Goal: Information Seeking & Learning: Learn about a topic

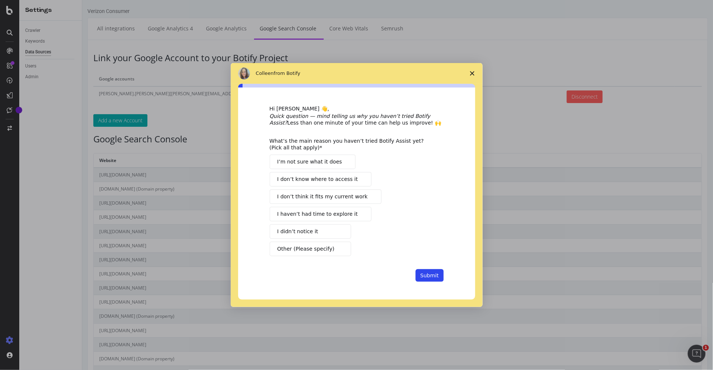
click at [474, 70] on span "Close survey" at bounding box center [472, 73] width 21 height 21
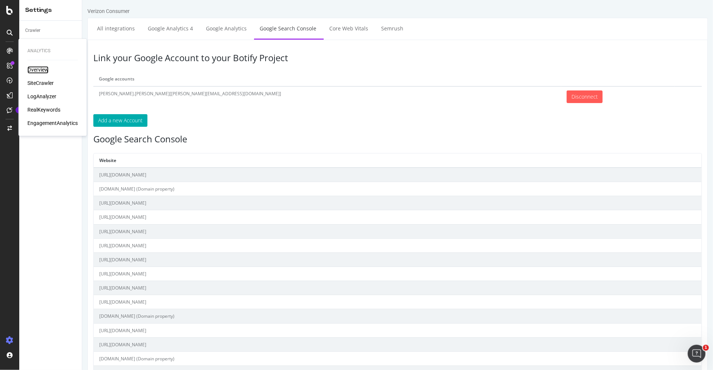
click at [39, 68] on div "Overview" at bounding box center [37, 69] width 21 height 7
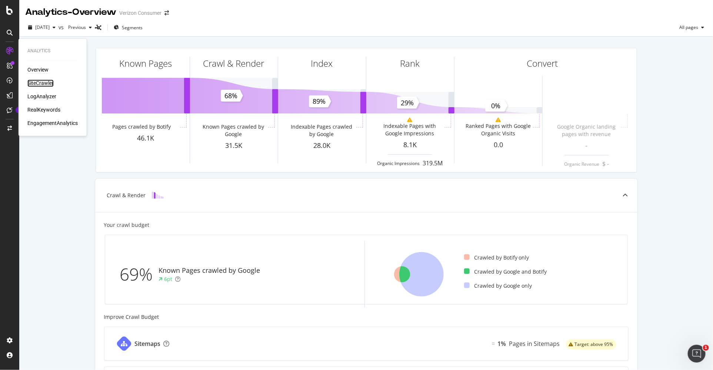
click at [40, 81] on div "SiteCrawler" at bounding box center [40, 83] width 26 height 7
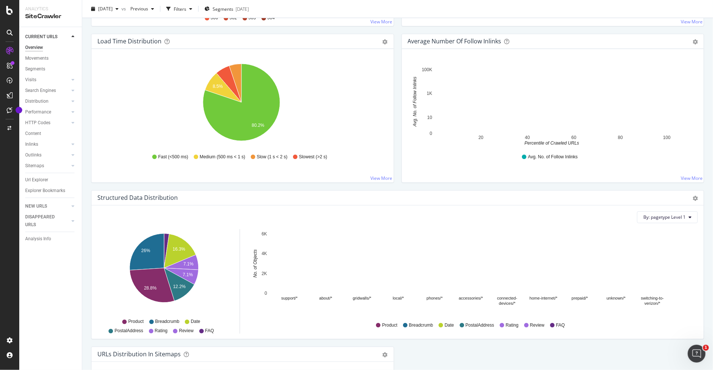
scroll to position [469, 0]
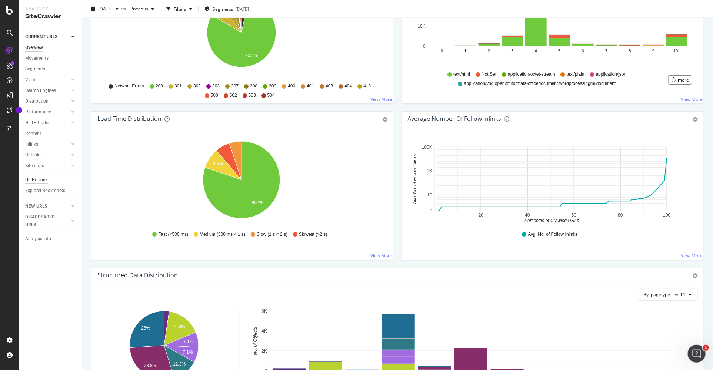
click at [36, 179] on div "Url Explorer" at bounding box center [36, 180] width 23 height 8
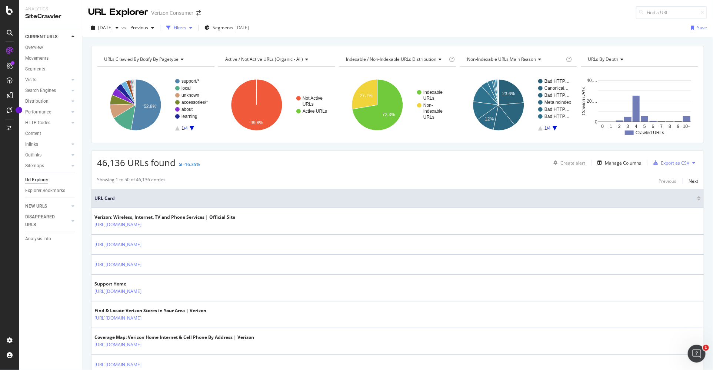
click at [186, 25] on div "Filters" at bounding box center [180, 27] width 13 height 6
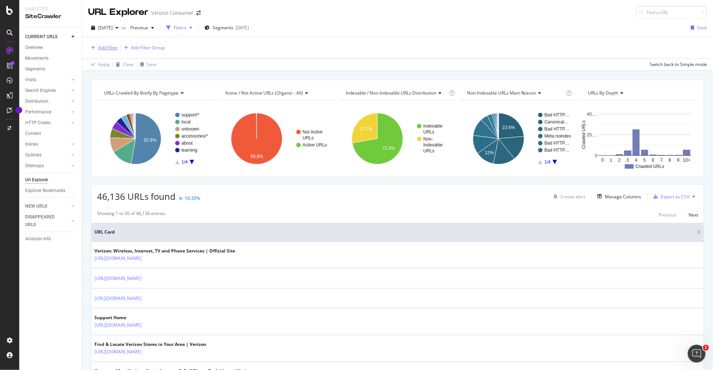
click at [110, 47] on div "Add Filter" at bounding box center [108, 47] width 20 height 6
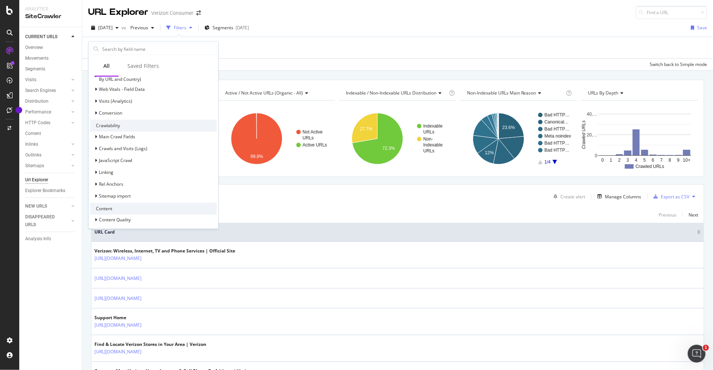
scroll to position [232, 0]
click at [122, 193] on span "HTML Extract" at bounding box center [113, 194] width 28 height 6
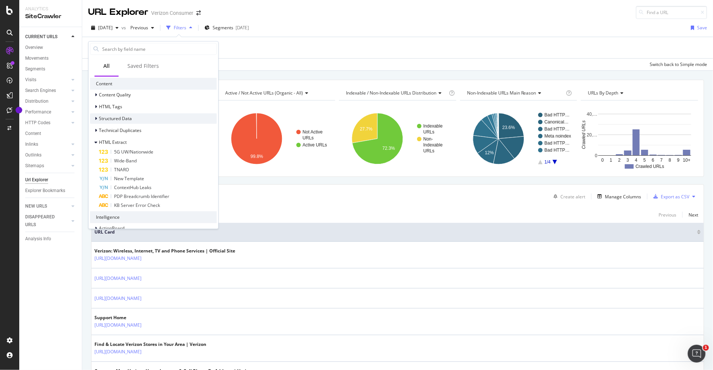
scroll to position [295, 0]
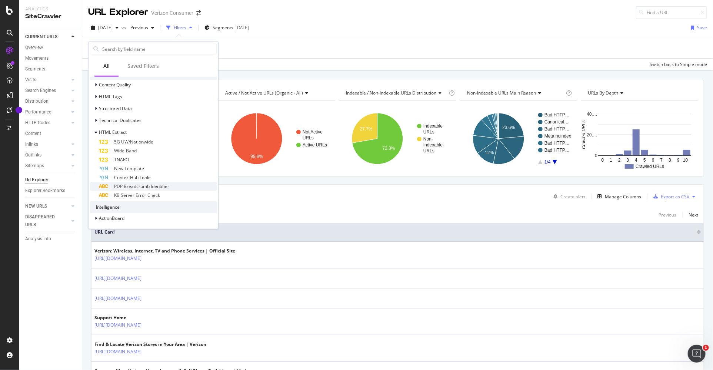
click at [156, 186] on span "PDP Breadcrumb Identifier" at bounding box center [141, 186] width 55 height 6
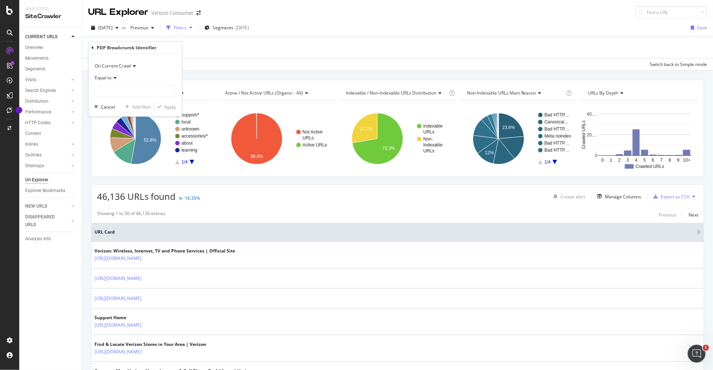
click at [107, 76] on span "Equal to" at bounding box center [103, 77] width 17 height 6
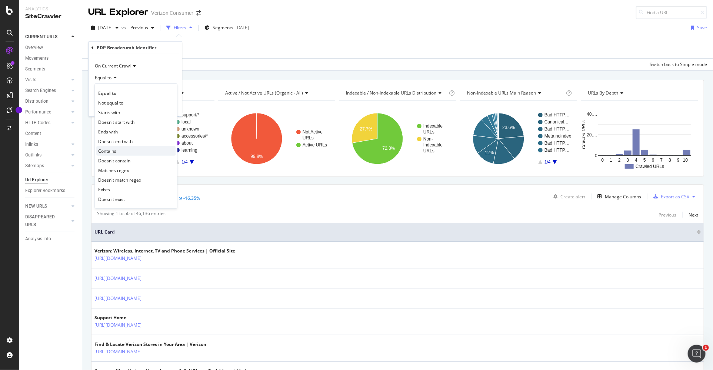
click at [117, 150] on div "Contains" at bounding box center [135, 151] width 79 height 10
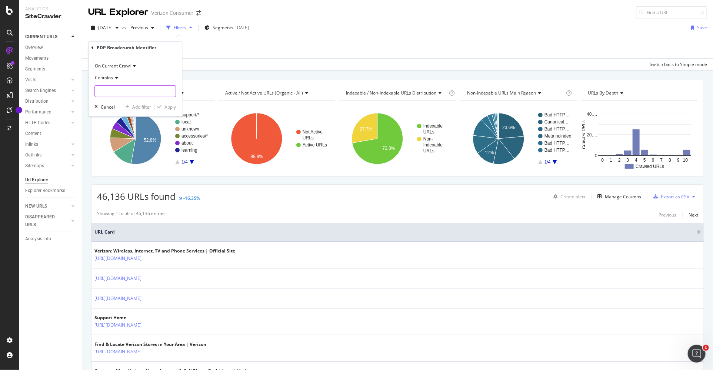
click at [109, 91] on input "text" at bounding box center [135, 91] width 81 height 12
type input "IoT"
click at [169, 106] on div "Apply" at bounding box center [170, 106] width 11 height 6
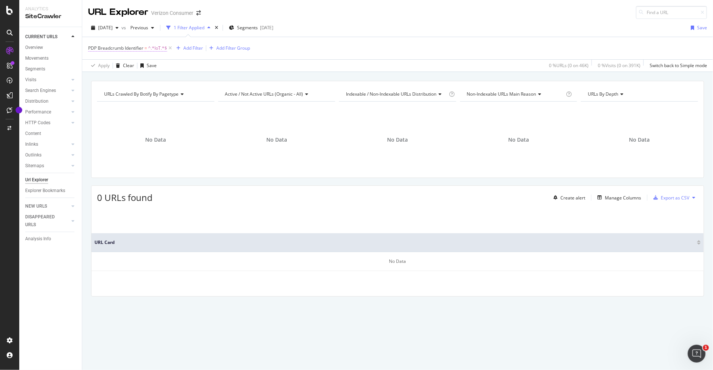
click at [152, 48] on span "^.*IoT.*$" at bounding box center [157, 48] width 19 height 10
click at [402, 17] on div "URL Explorer Verizon Consumer" at bounding box center [397, 9] width 631 height 19
click at [524, 19] on div "[DATE] vs Previous 1 Filter Applied Segments [DATE] Save PDP Breadcrumb Identif…" at bounding box center [397, 45] width 631 height 53
